Goal: Information Seeking & Learning: Learn about a topic

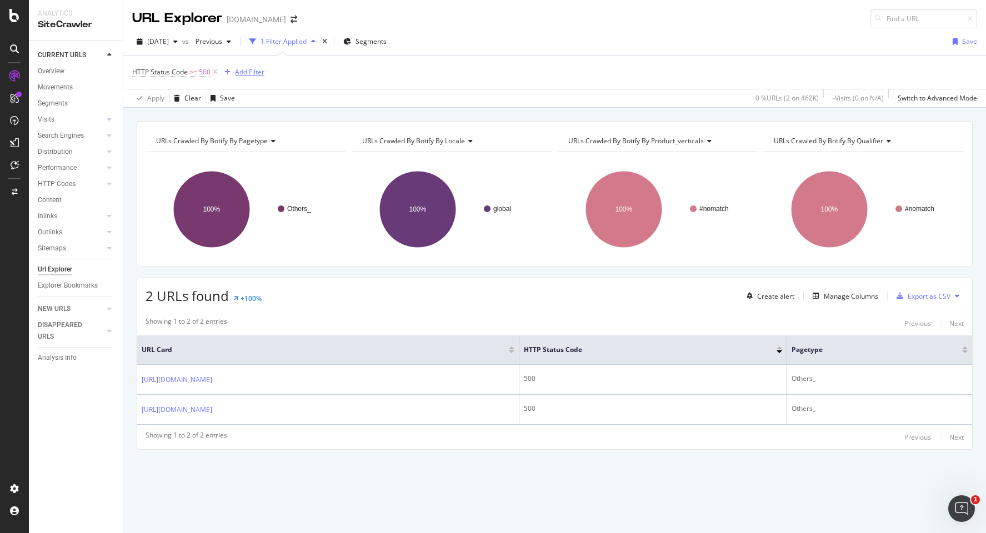
click at [250, 69] on div "Add Filter" at bounding box center [249, 71] width 29 height 9
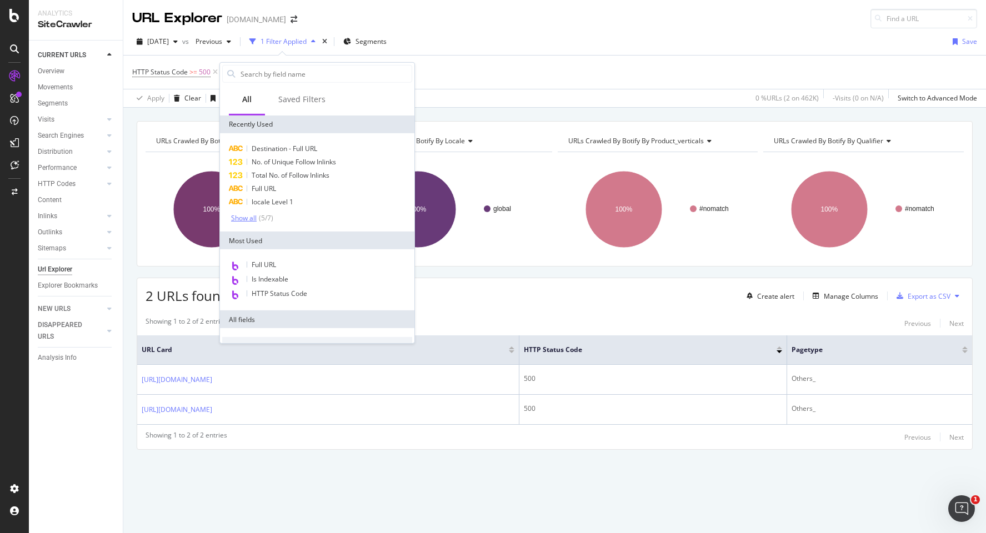
click at [255, 218] on div "Show all" at bounding box center [244, 218] width 26 height 8
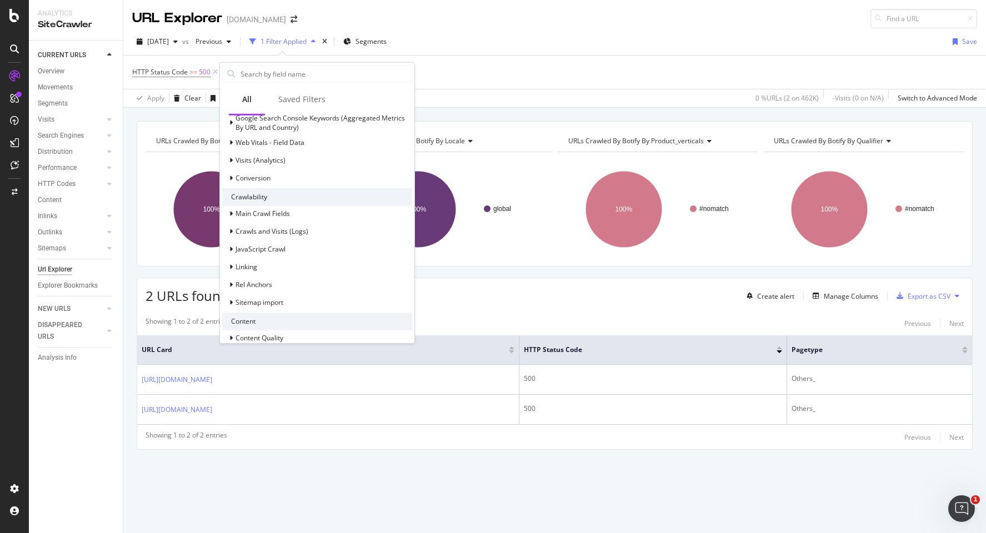
scroll to position [325, 0]
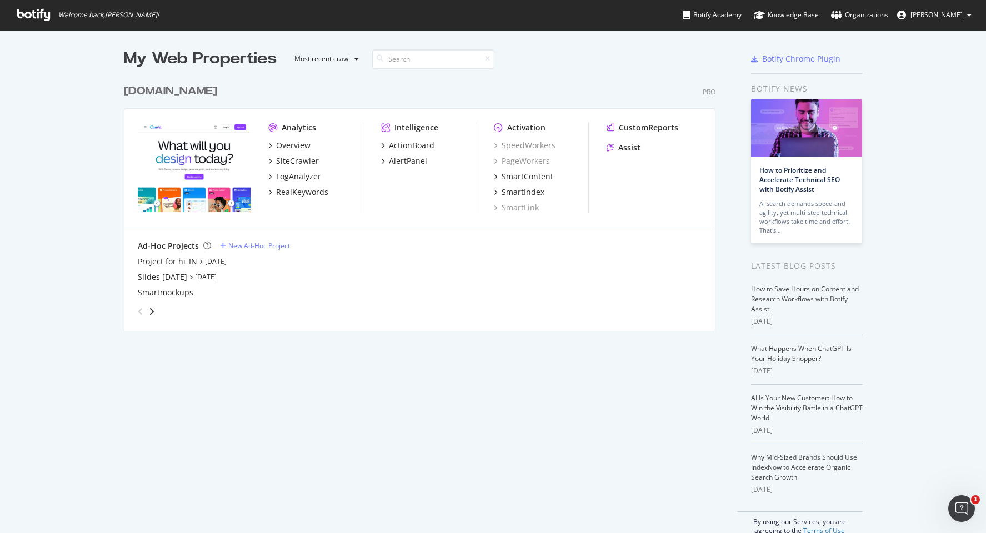
click at [52, 18] on span "Welcome back, [PERSON_NAME] !" at bounding box center [87, 15] width 159 height 30
click at [44, 17] on icon at bounding box center [33, 15] width 33 height 12
click at [275, 159] on div "SiteCrawler" at bounding box center [293, 160] width 51 height 11
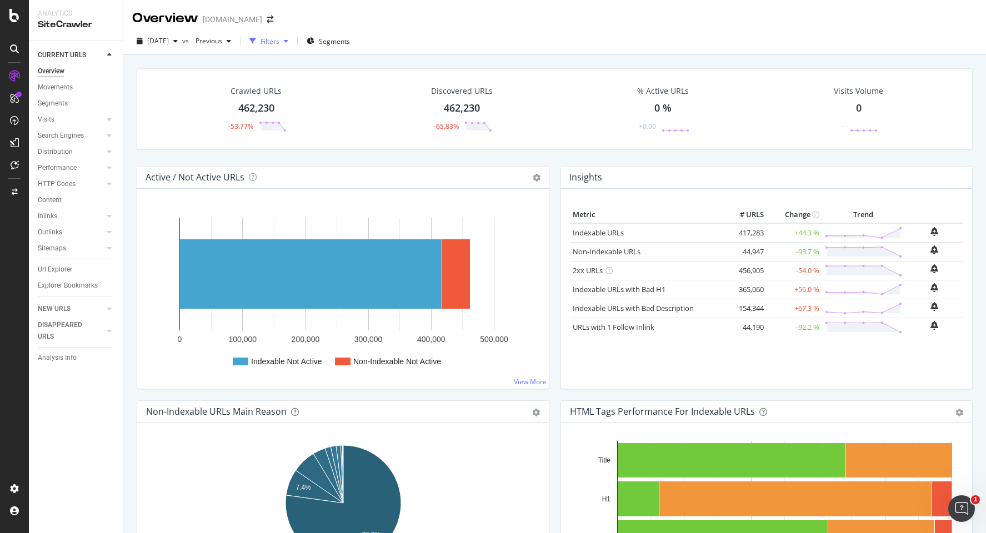
click at [279, 42] on div "Filters" at bounding box center [269, 41] width 19 height 9
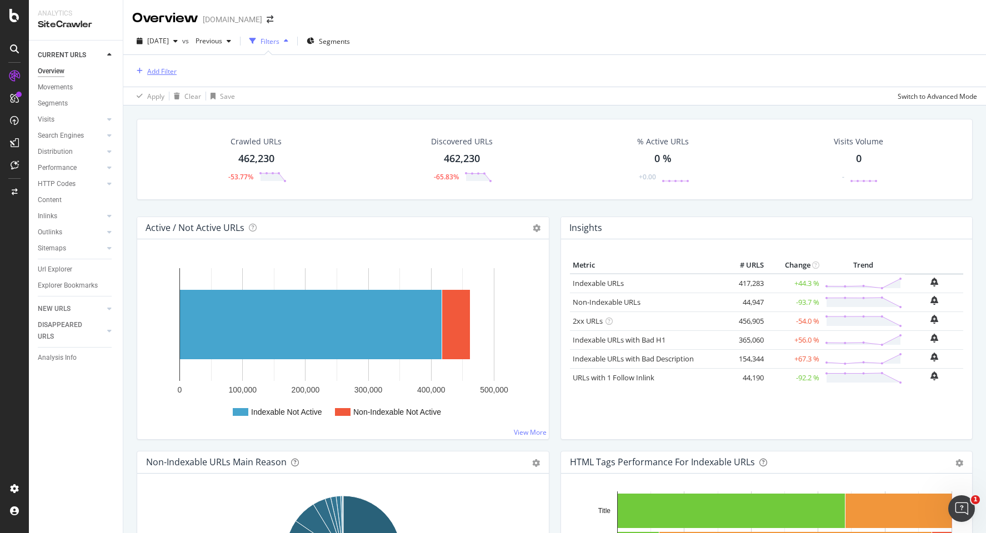
click at [154, 74] on div "Add Filter" at bounding box center [161, 71] width 29 height 9
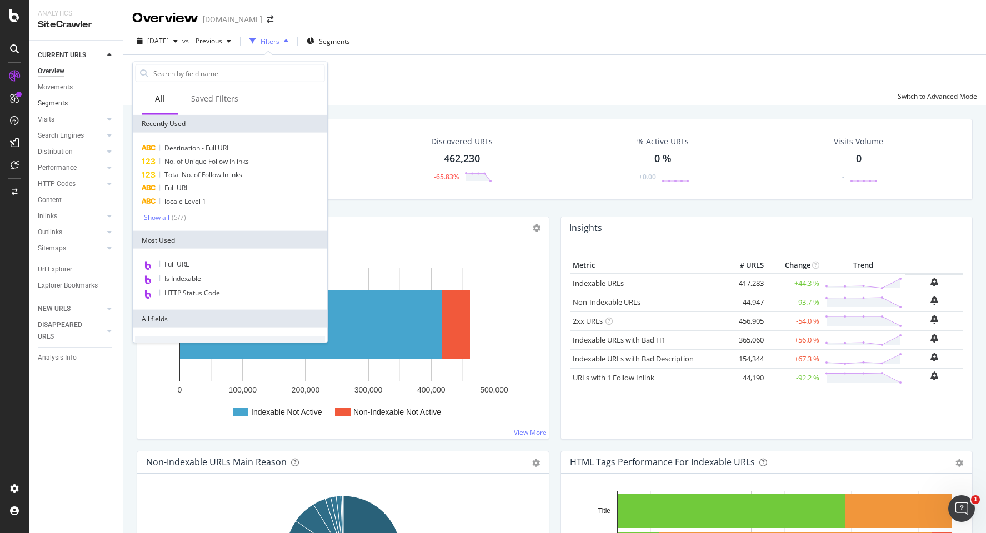
click at [76, 107] on link "Segments" at bounding box center [76, 104] width 77 height 12
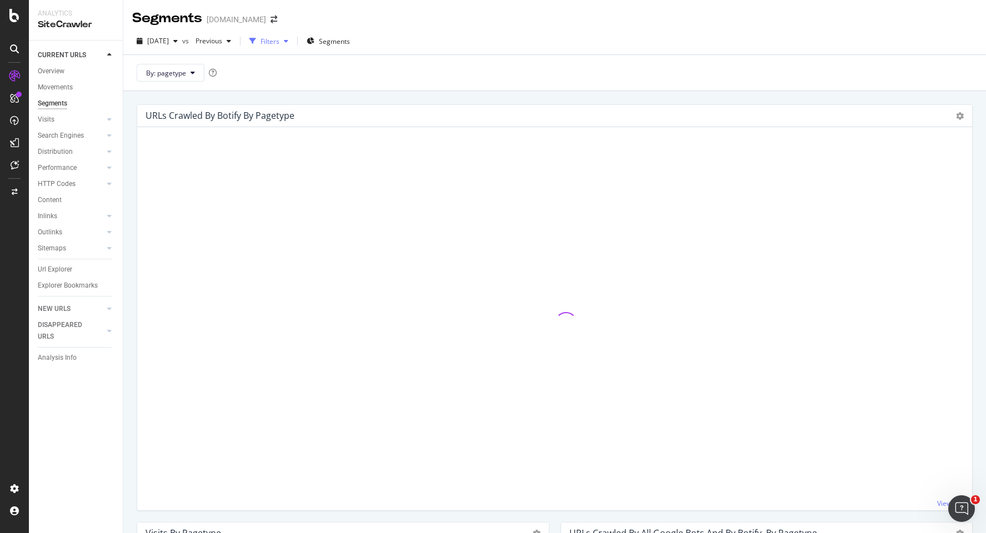
click at [260, 42] on div "button" at bounding box center [253, 41] width 16 height 16
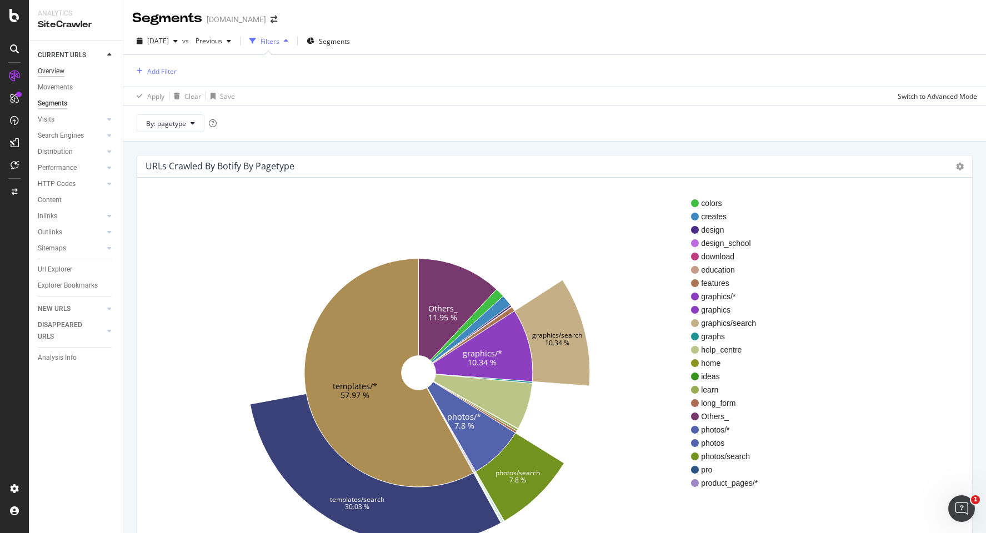
click at [57, 67] on div "Overview" at bounding box center [51, 72] width 27 height 12
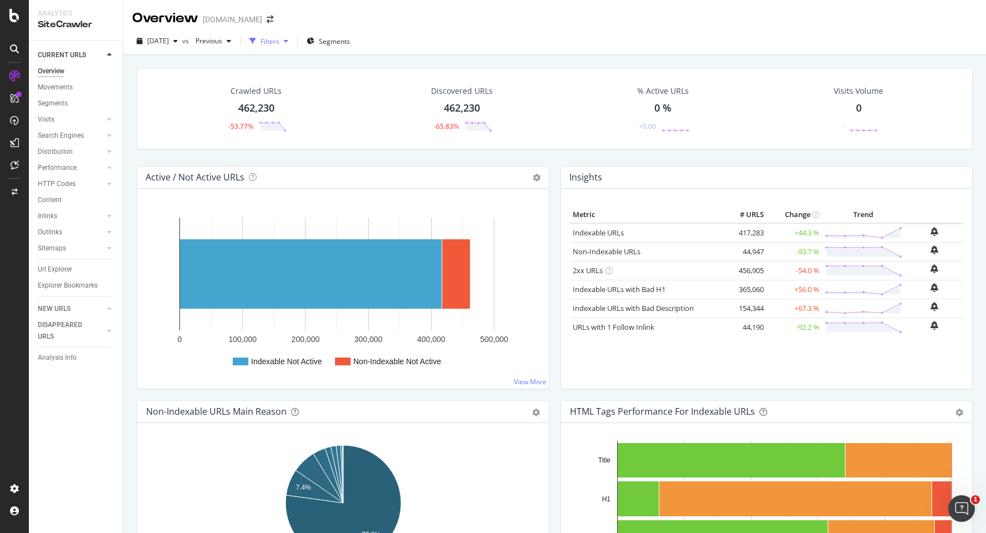
click at [279, 39] on div "Filters" at bounding box center [269, 41] width 19 height 9
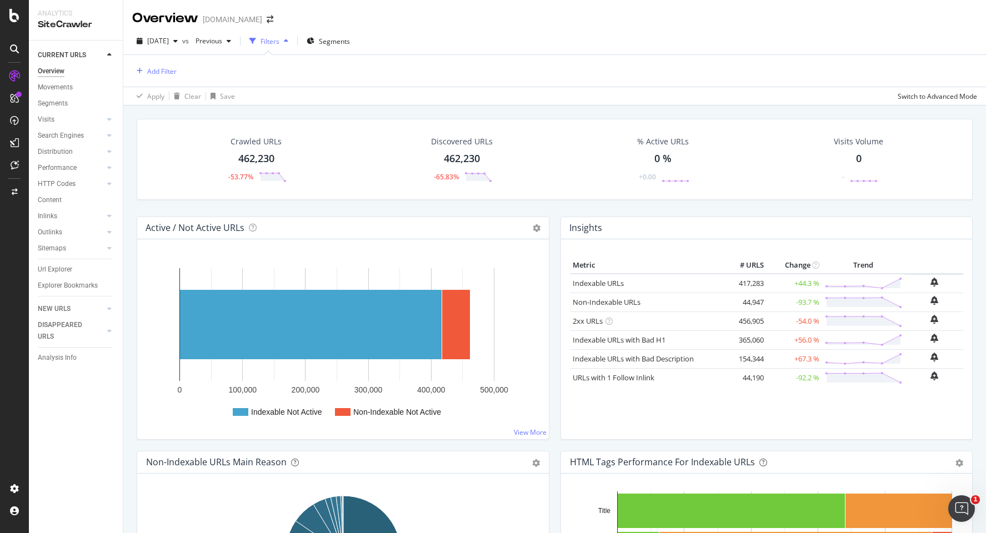
click at [158, 61] on div "Add Filter" at bounding box center [554, 71] width 845 height 32
click at [157, 69] on div "Add Filter" at bounding box center [161, 71] width 29 height 9
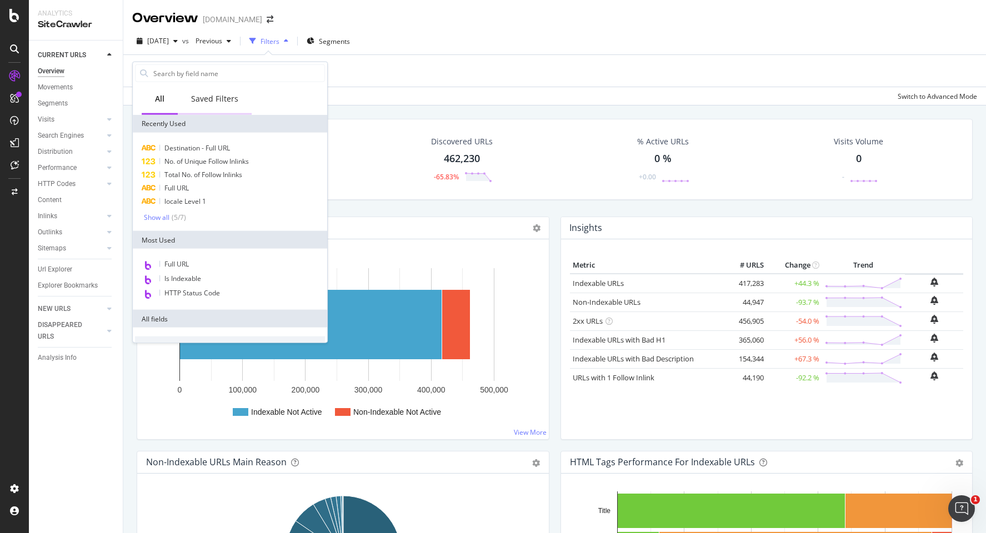
click at [178, 93] on div "Saved Filters" at bounding box center [215, 99] width 74 height 31
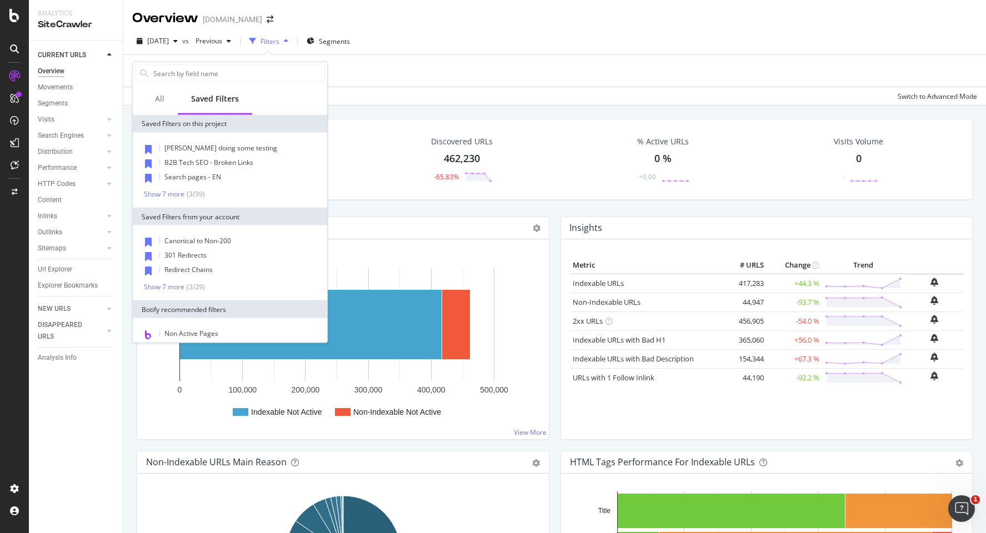
click at [393, 83] on div "Add Filter" at bounding box center [554, 71] width 845 height 32
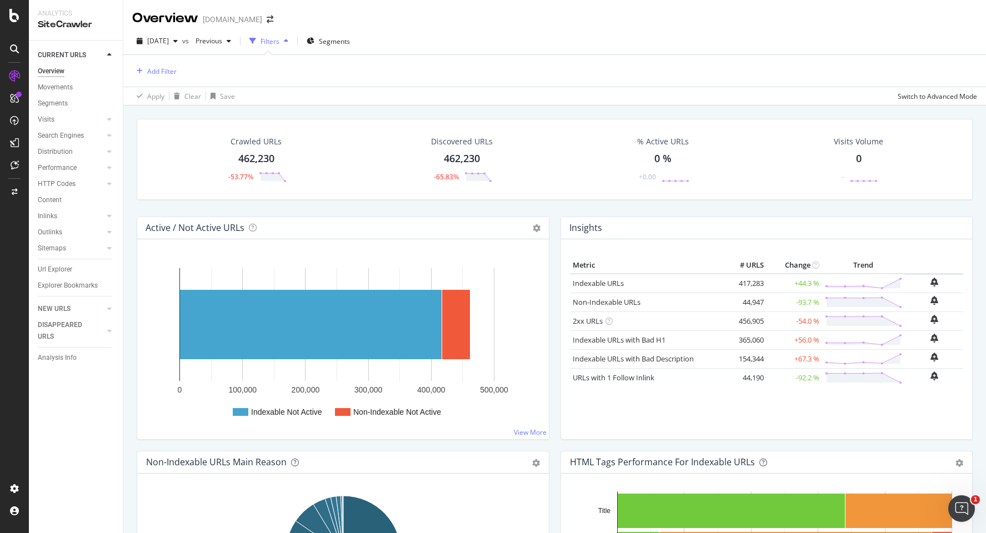
click at [152, 63] on div "Add Filter" at bounding box center [554, 71] width 845 height 32
click at [150, 68] on div "Add Filter" at bounding box center [161, 71] width 29 height 9
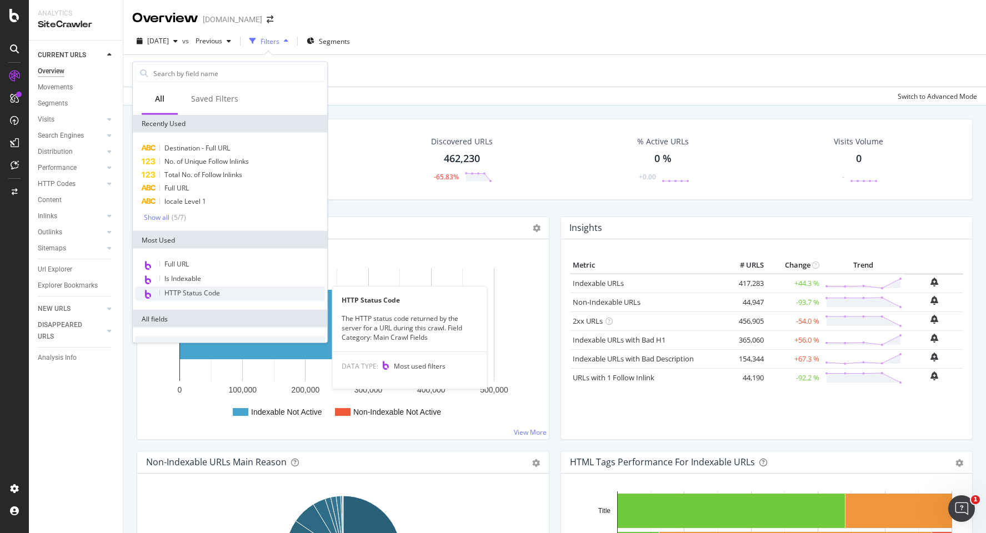
click at [172, 292] on span "HTTP Status Code" at bounding box center [192, 292] width 56 height 9
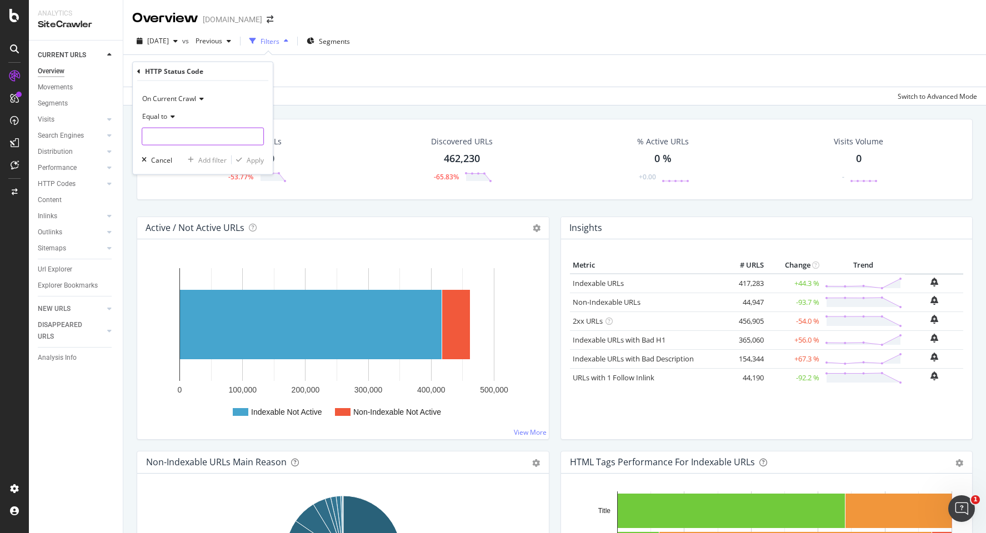
click at [185, 137] on input "number" at bounding box center [203, 137] width 122 height 18
type input "500"
click at [249, 157] on div "Apply" at bounding box center [255, 159] width 17 height 9
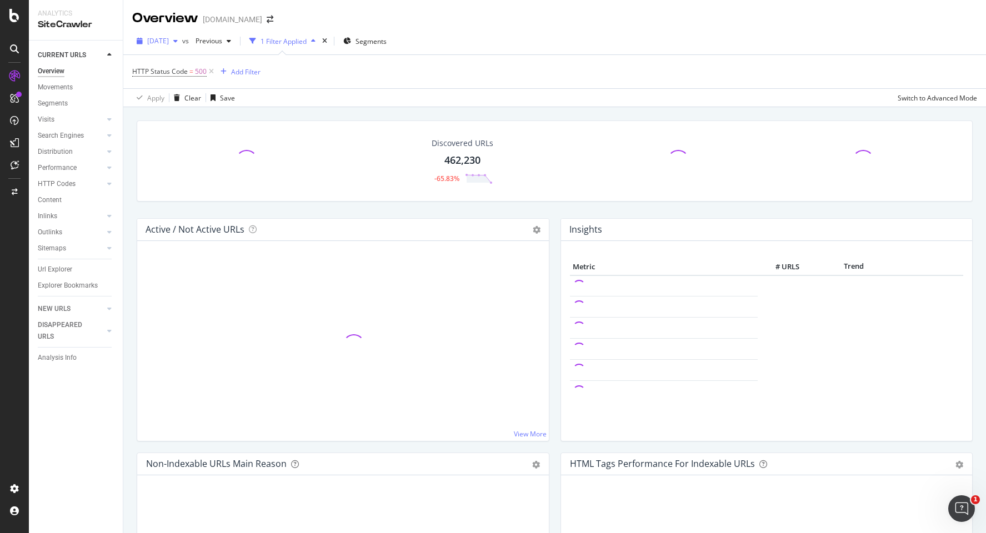
click at [157, 38] on span "[DATE]" at bounding box center [158, 40] width 22 height 9
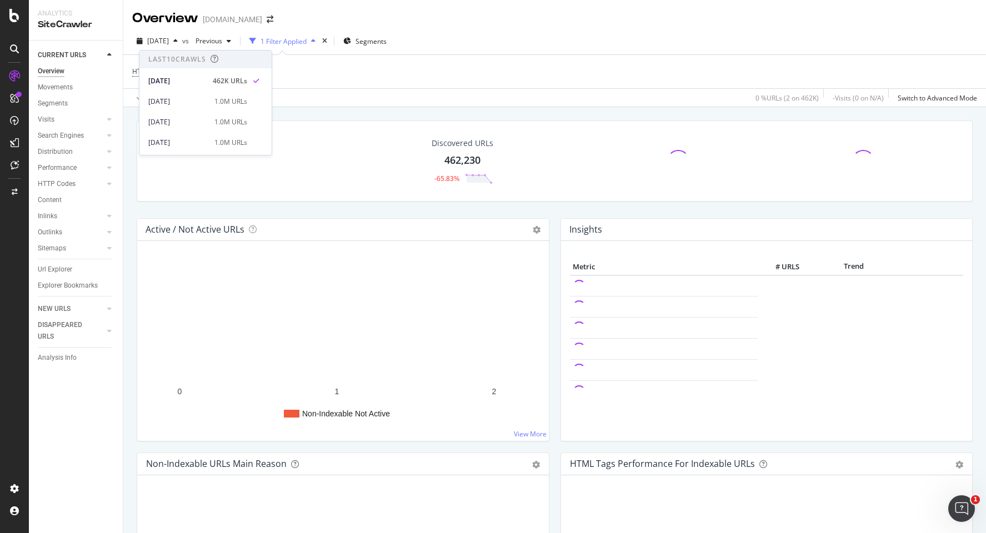
click at [418, 89] on div "Apply Clear Save 0 % URLs ( 2 on 462K ) - Visits ( 0 on N/A ) Switch to Advance…" at bounding box center [554, 97] width 862 height 18
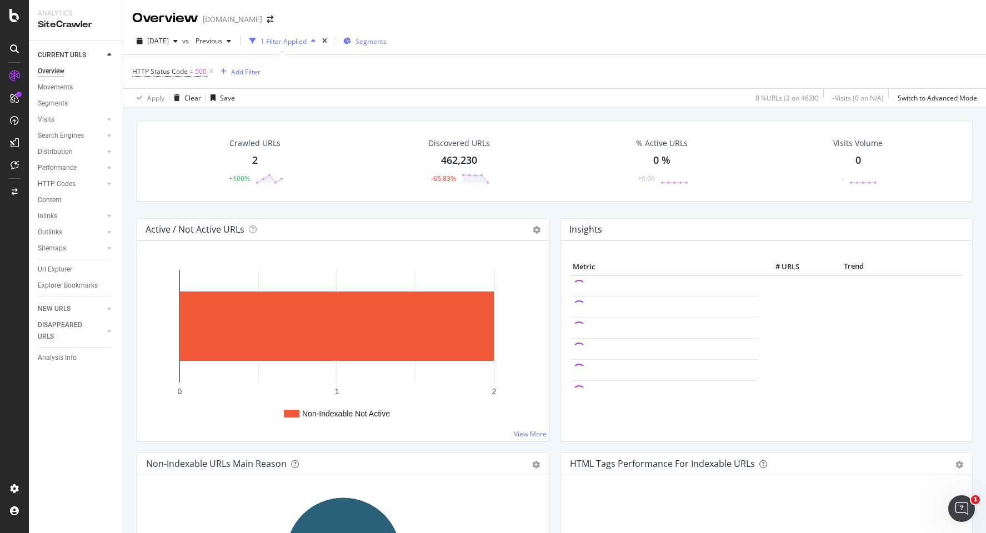
click at [380, 42] on span "Segments" at bounding box center [370, 41] width 31 height 9
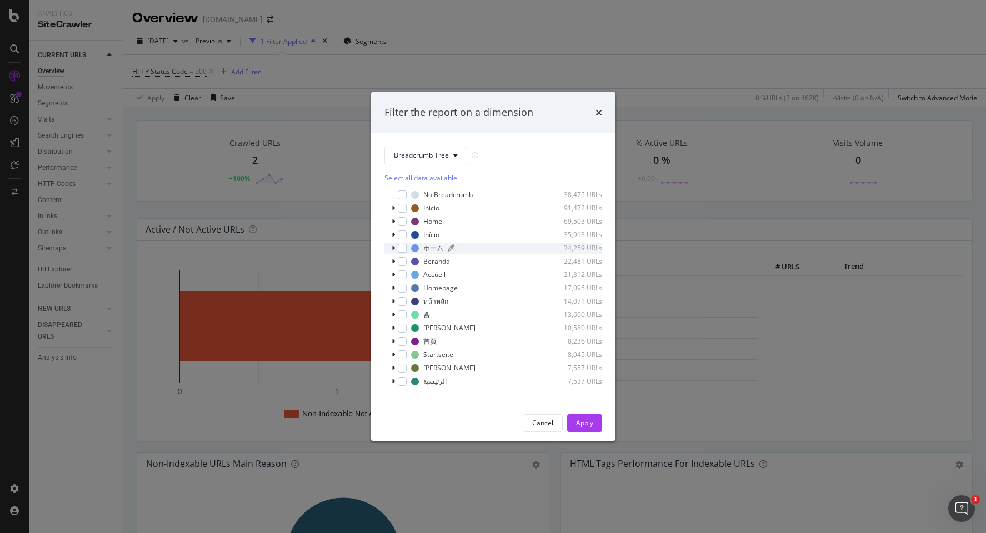
scroll to position [9, 0]
click at [417, 390] on span "Show 15 more" at bounding box center [413, 387] width 41 height 9
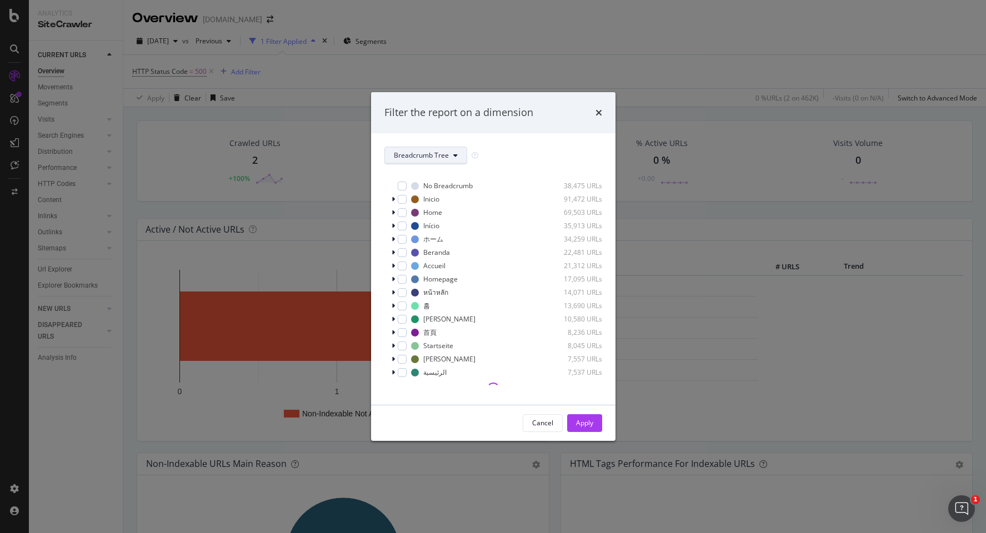
click at [429, 148] on button "Breadcrumb Tree" at bounding box center [425, 156] width 83 height 18
click at [421, 212] on span "locale" at bounding box center [429, 215] width 72 height 10
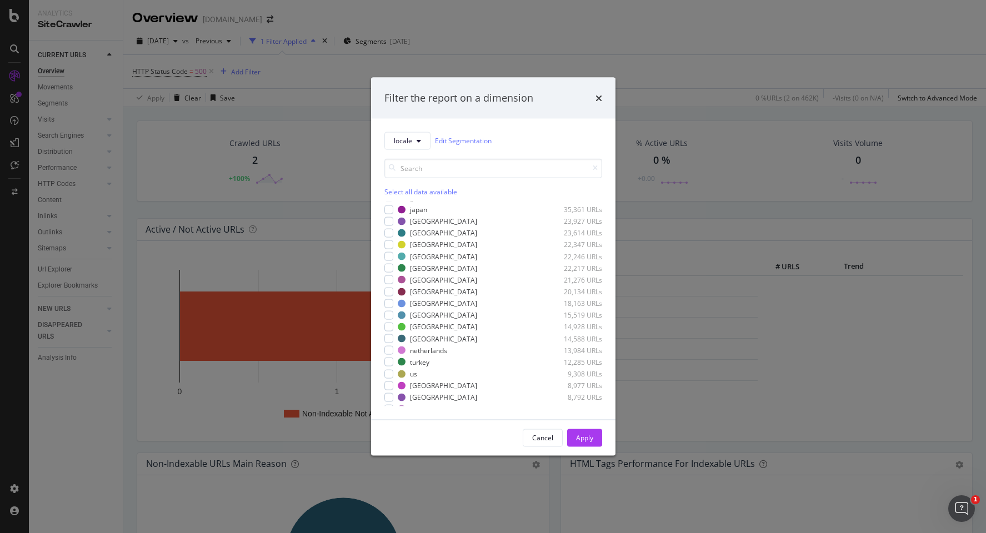
scroll to position [0, 0]
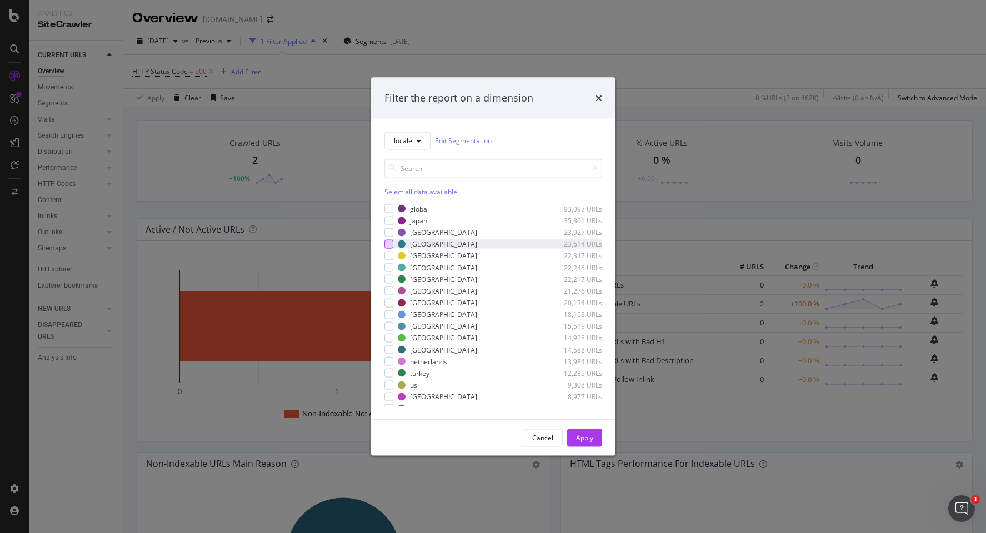
click at [390, 244] on div "modal" at bounding box center [388, 243] width 9 height 9
click at [383, 339] on div "locale Edit Segmentation Select all data available global 93,097 URLs japan 35,…" at bounding box center [493, 268] width 244 height 301
click at [387, 339] on div "modal" at bounding box center [388, 338] width 9 height 9
click at [576, 436] on div "Apply" at bounding box center [584, 437] width 17 height 9
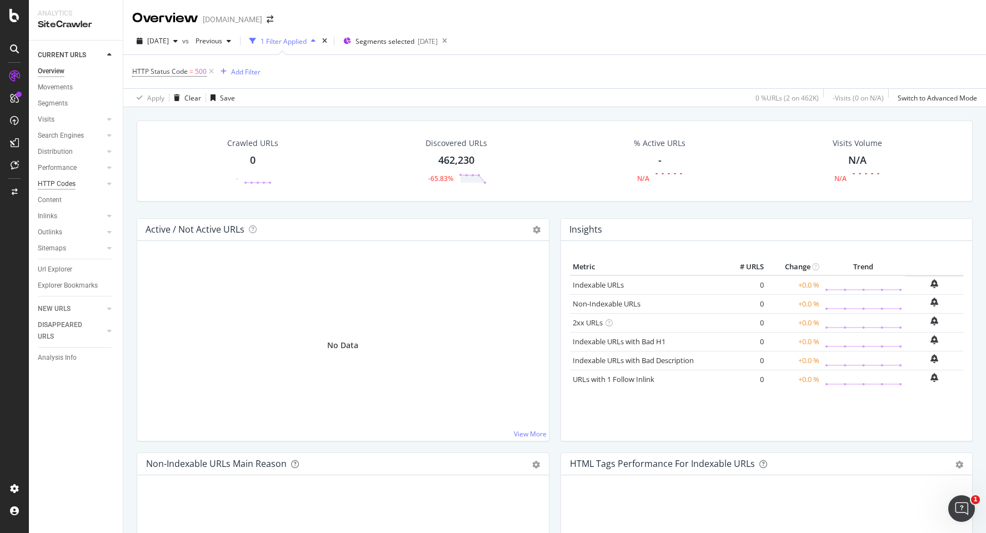
click at [52, 182] on div "HTTP Codes" at bounding box center [57, 184] width 38 height 12
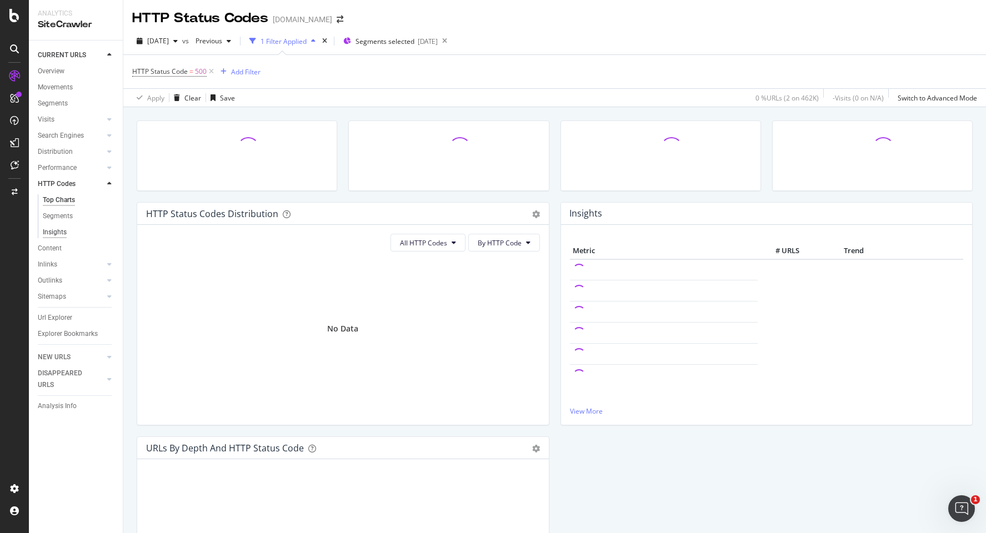
click at [59, 231] on div "Insights" at bounding box center [55, 233] width 24 height 12
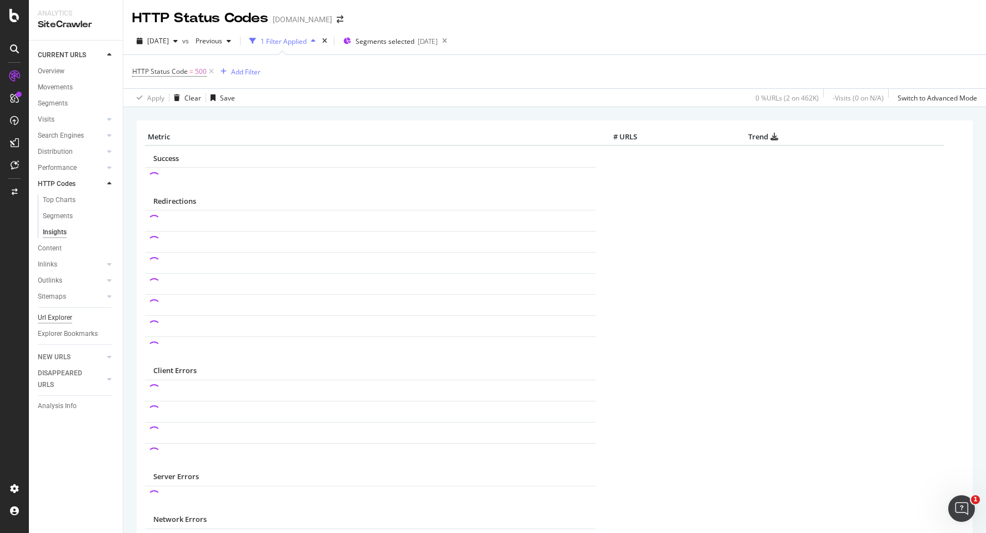
click at [59, 313] on div "Url Explorer" at bounding box center [55, 318] width 34 height 12
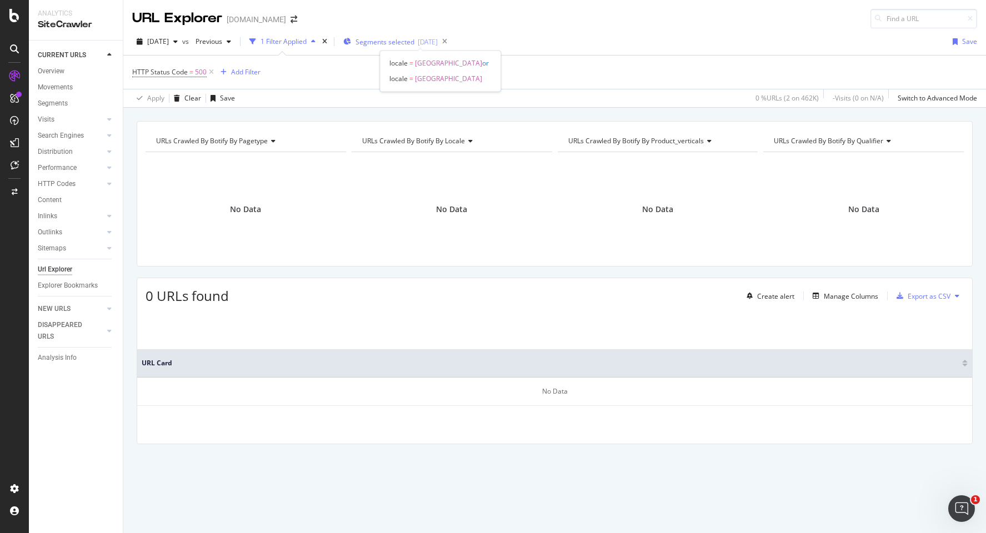
click at [406, 41] on span "Segments selected" at bounding box center [384, 41] width 59 height 9
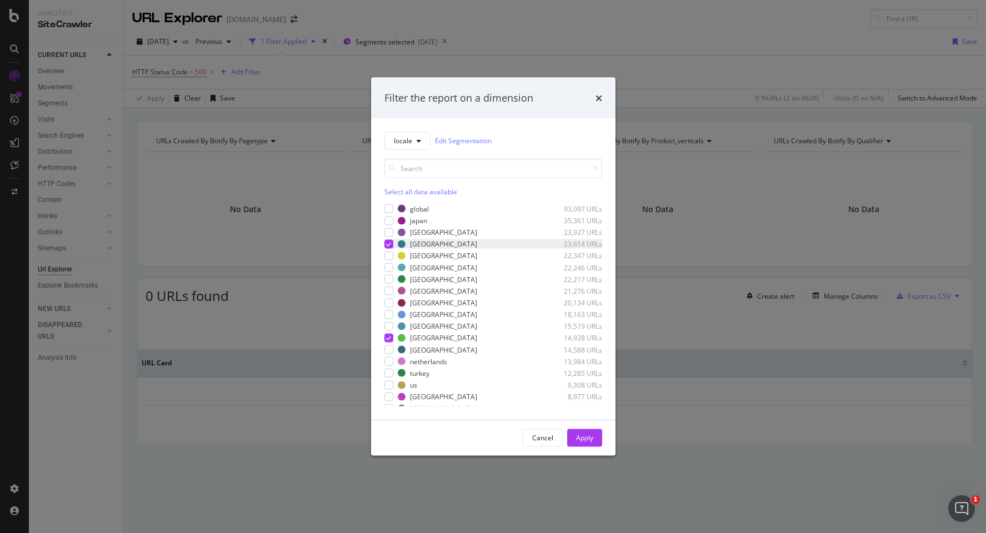
click at [389, 244] on icon "modal" at bounding box center [388, 244] width 5 height 6
click at [387, 333] on div "thailand 14,928 URLs" at bounding box center [493, 337] width 218 height 9
click at [586, 435] on div "Apply" at bounding box center [584, 437] width 17 height 9
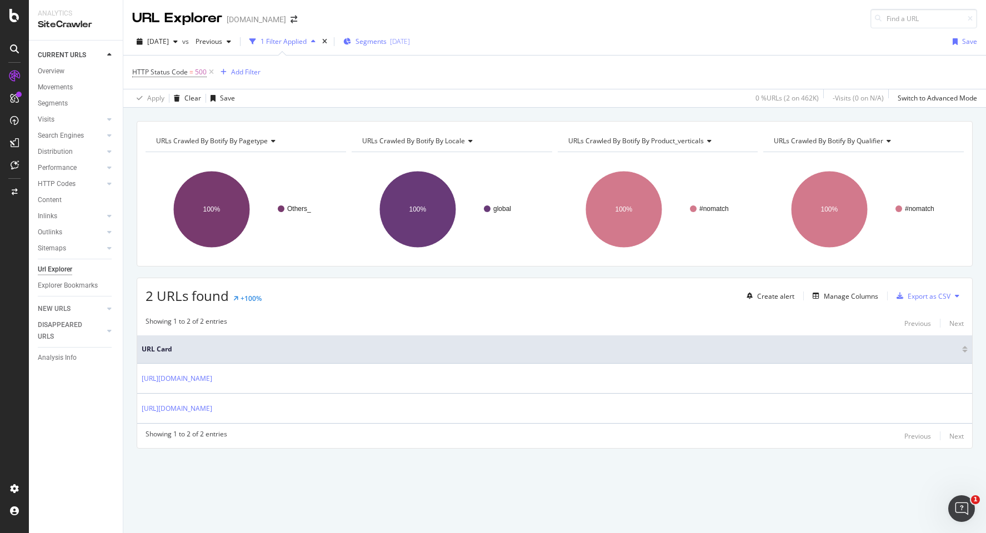
click at [401, 33] on div "Segments 2025-05-26" at bounding box center [376, 41] width 67 height 17
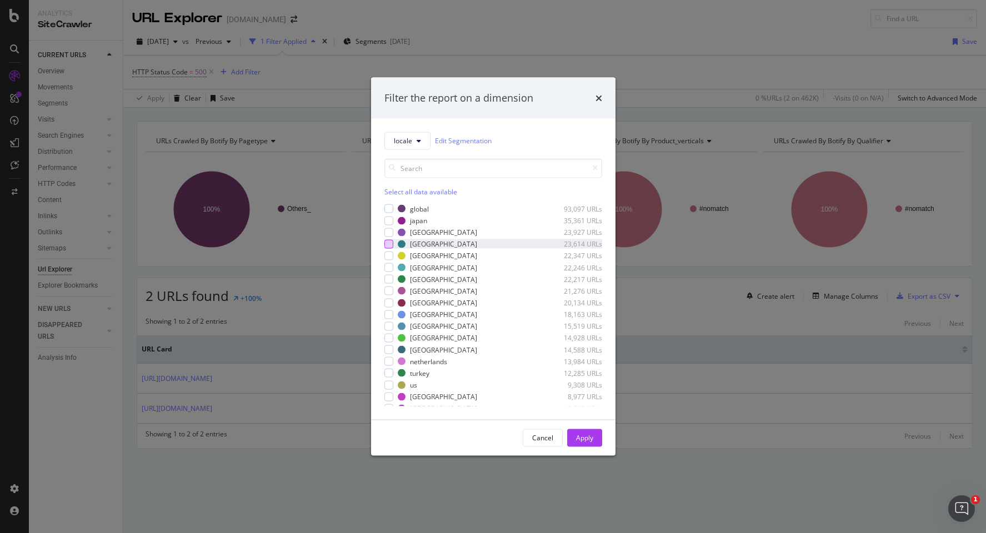
click at [387, 245] on div "modal" at bounding box center [388, 243] width 9 height 9
click at [589, 435] on div "Apply" at bounding box center [584, 437] width 17 height 9
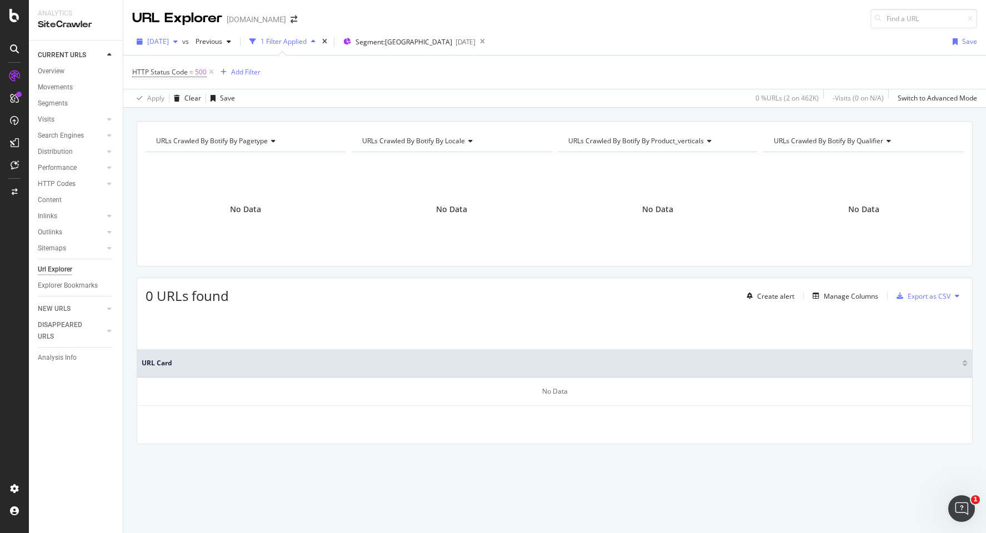
click at [169, 41] on span "[DATE]" at bounding box center [158, 41] width 22 height 9
click at [204, 123] on div "2025 Aug. 17th" at bounding box center [177, 122] width 59 height 10
click at [455, 42] on div "2025-05-26" at bounding box center [465, 41] width 20 height 9
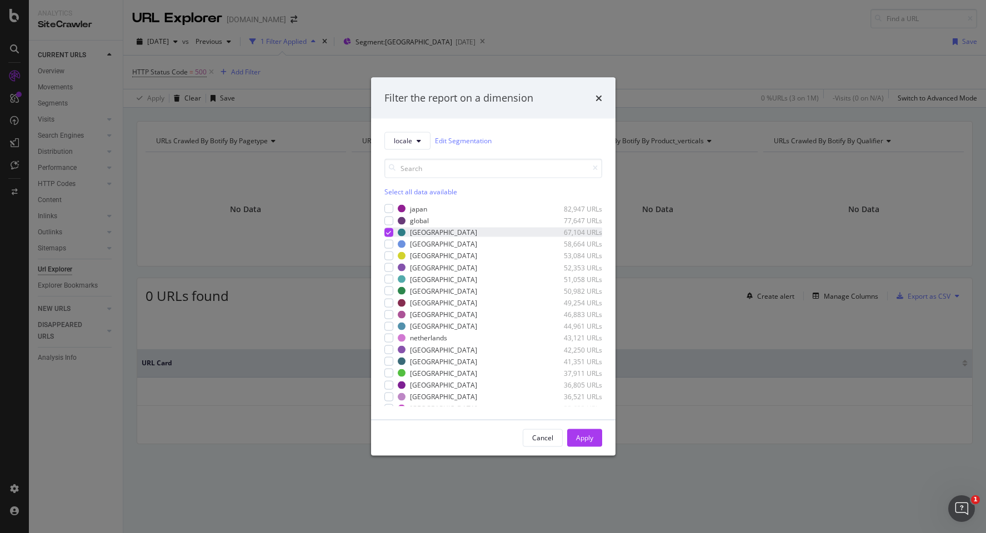
click at [389, 233] on icon "modal" at bounding box center [388, 232] width 5 height 6
click at [393, 373] on div "modal" at bounding box center [388, 373] width 9 height 9
click at [574, 429] on button "Apply" at bounding box center [584, 438] width 35 height 18
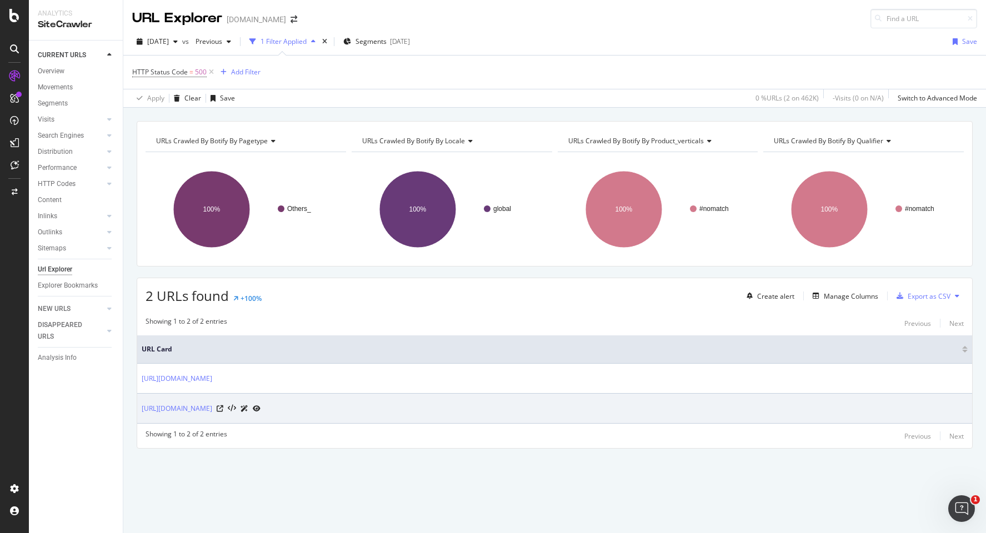
drag, startPoint x: 137, startPoint y: 375, endPoint x: 319, endPoint y: 401, distance: 183.5
click at [319, 401] on tbody "https://www.canva.com/lesson-templates/nAGtNZKXa7o/ https://www.canva.com/lesso…" at bounding box center [554, 394] width 835 height 60
copy tbody "https://www.canva.com/lesson-templates/nAGtNZKXa7o/ https://www.canva.com/lesso…"
